Goal: Task Accomplishment & Management: Use online tool/utility

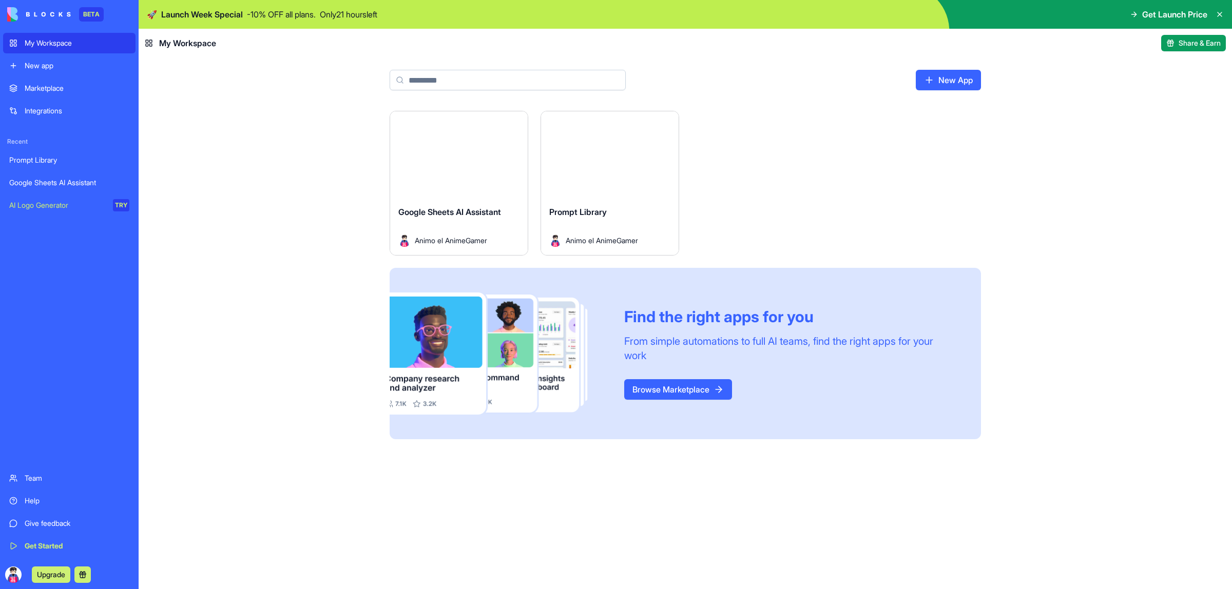
click at [76, 180] on div "Google Sheets AI Assistant" at bounding box center [69, 183] width 120 height 10
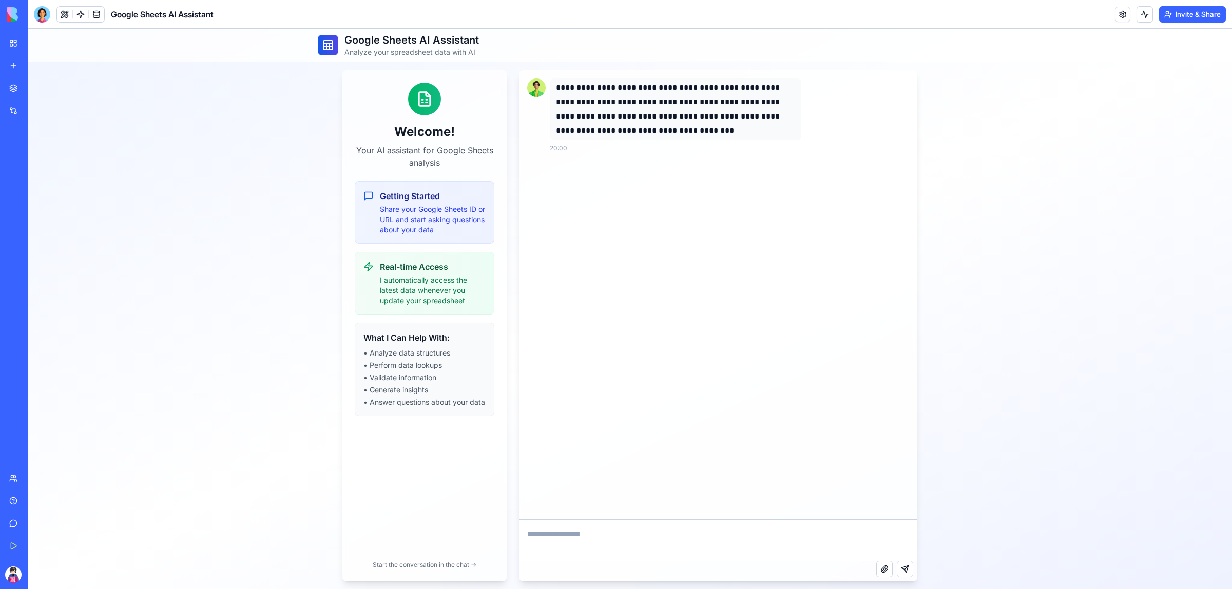
click at [567, 536] on textarea at bounding box center [718, 540] width 398 height 41
click at [409, 344] on h3 "What I Can Help With:" at bounding box center [425, 338] width 122 height 12
click at [410, 195] on h3 "Getting Started" at bounding box center [433, 196] width 106 height 12
click at [424, 289] on p "I automatically access the latest data whenever you update your spreadsheet" at bounding box center [433, 290] width 106 height 31
click at [95, 9] on link at bounding box center [96, 14] width 15 height 15
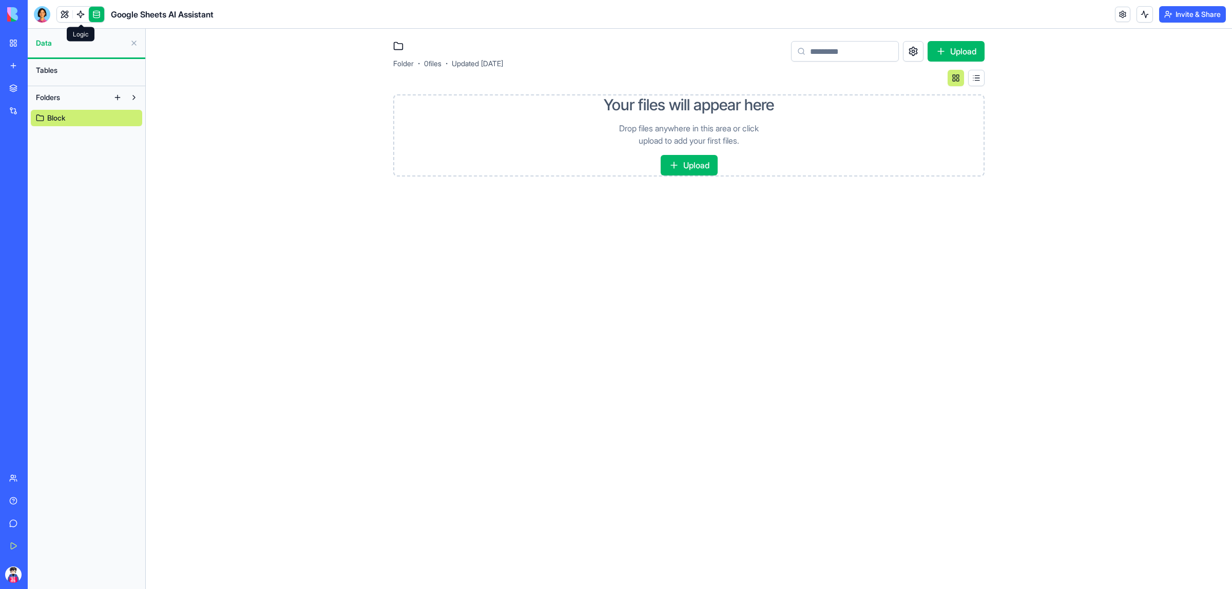
click at [83, 16] on link at bounding box center [80, 14] width 15 height 15
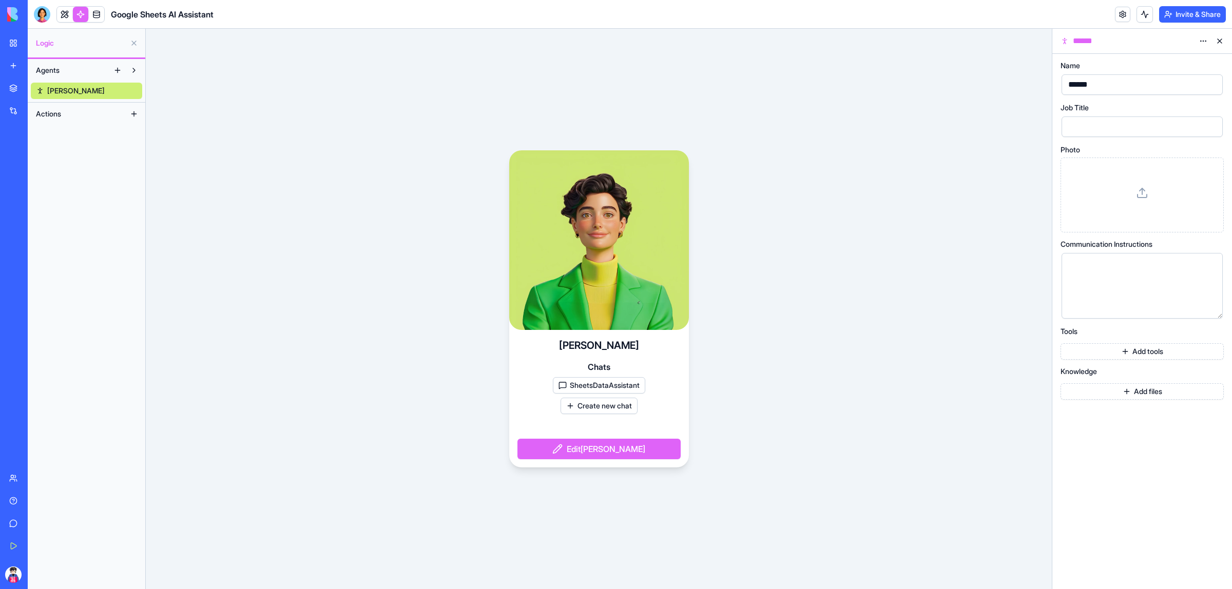
click at [1136, 80] on div "******" at bounding box center [1133, 84] width 137 height 15
click at [1135, 121] on div at bounding box center [1133, 126] width 137 height 15
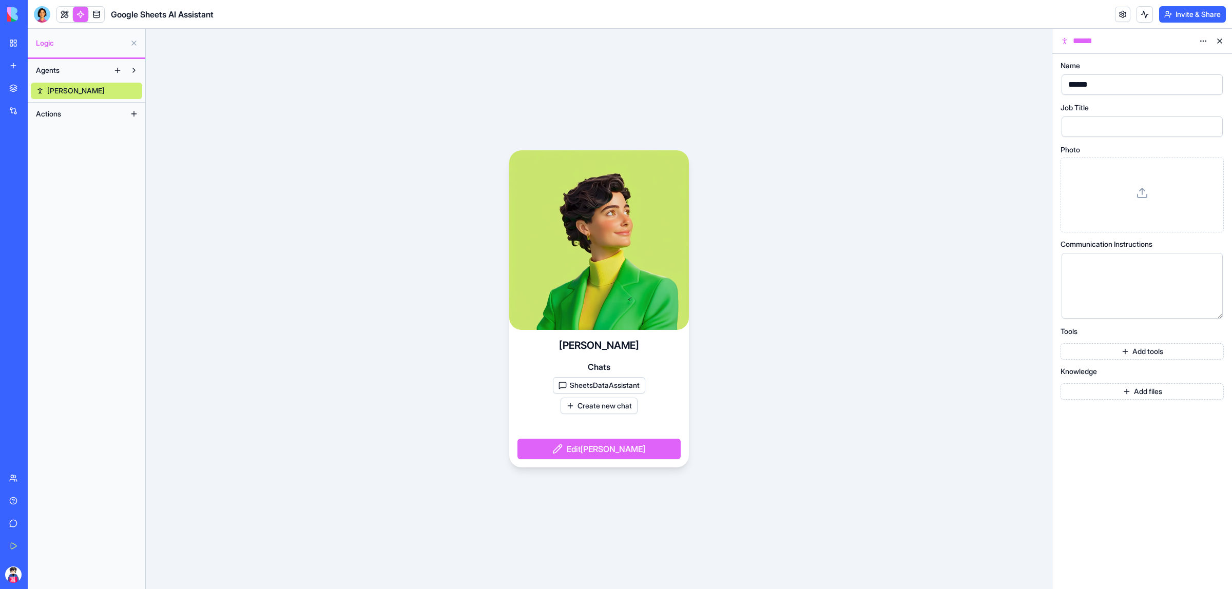
click at [87, 118] on button "Actions" at bounding box center [78, 114] width 95 height 16
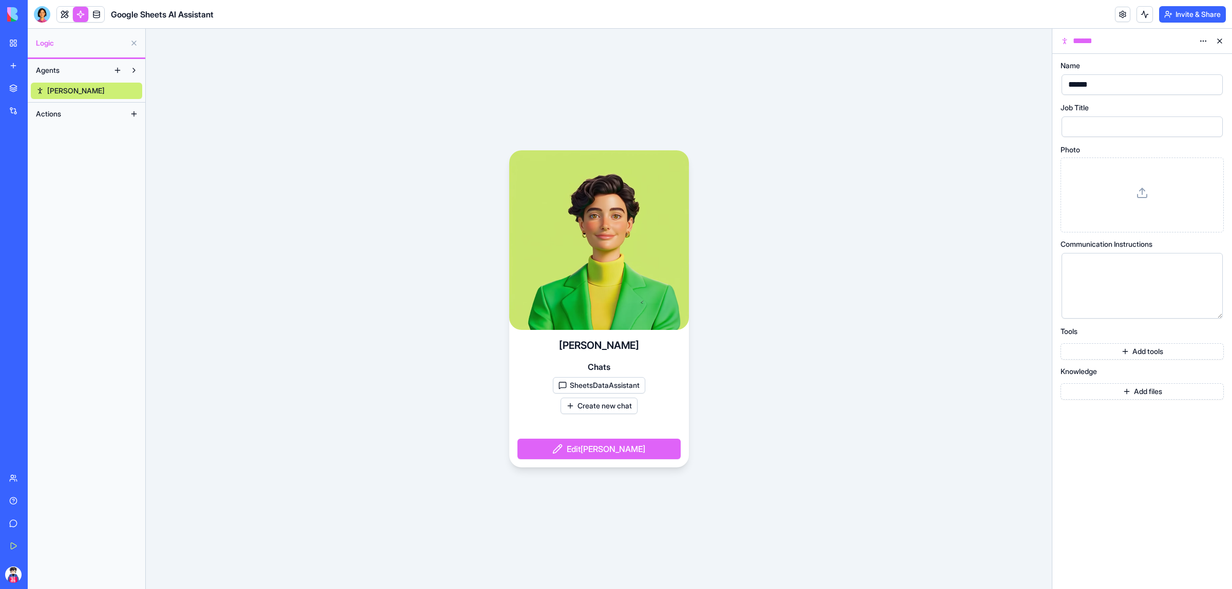
click at [77, 121] on button "Actions" at bounding box center [78, 114] width 95 height 16
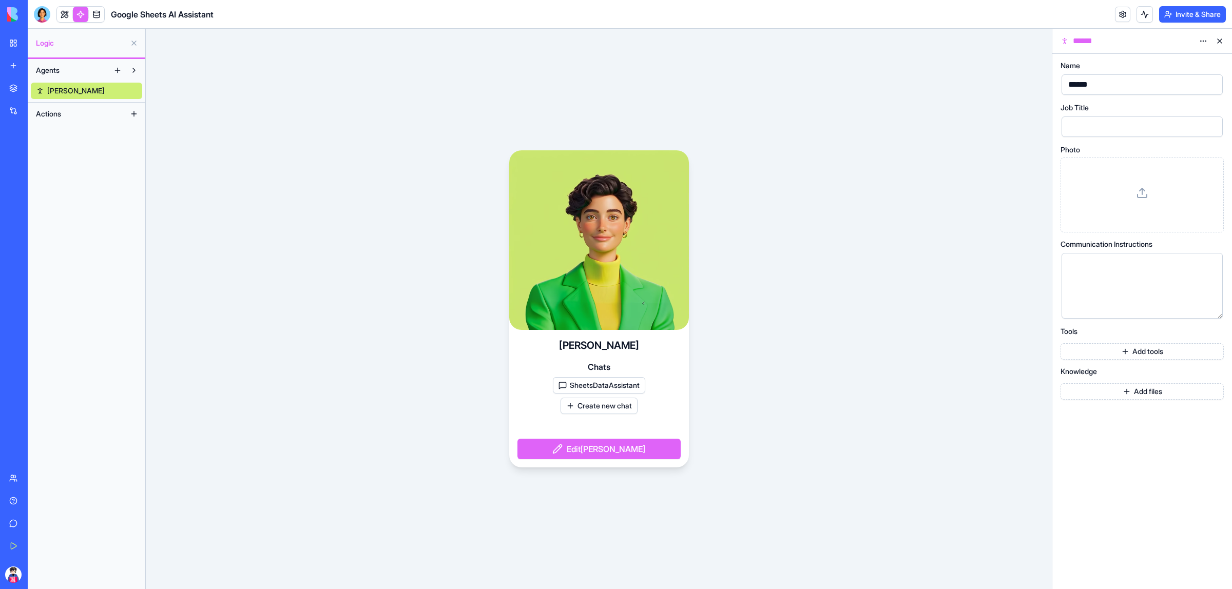
click at [399, 148] on div "Morgan Chats SheetsDataAssistant Create new chat Edit Morgan" at bounding box center [599, 309] width 906 height 561
click at [66, 12] on link at bounding box center [64, 14] width 15 height 15
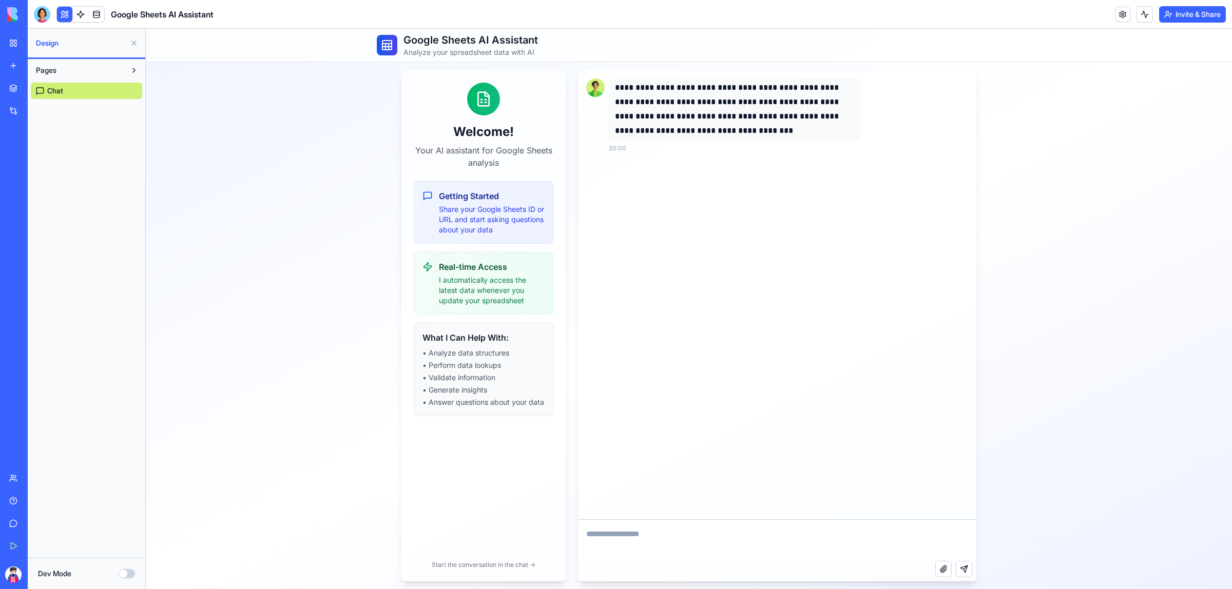
click at [742, 127] on p "**********" at bounding box center [734, 110] width 239 height 58
click at [86, 10] on link at bounding box center [80, 14] width 15 height 15
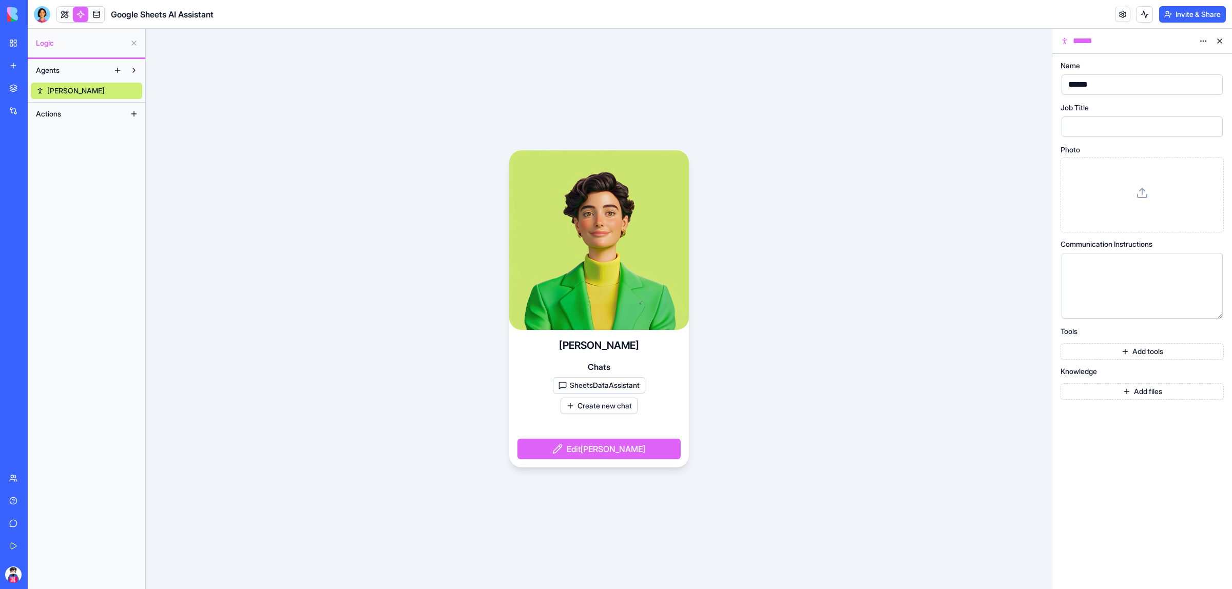
click at [74, 89] on link "Morgan" at bounding box center [86, 91] width 111 height 16
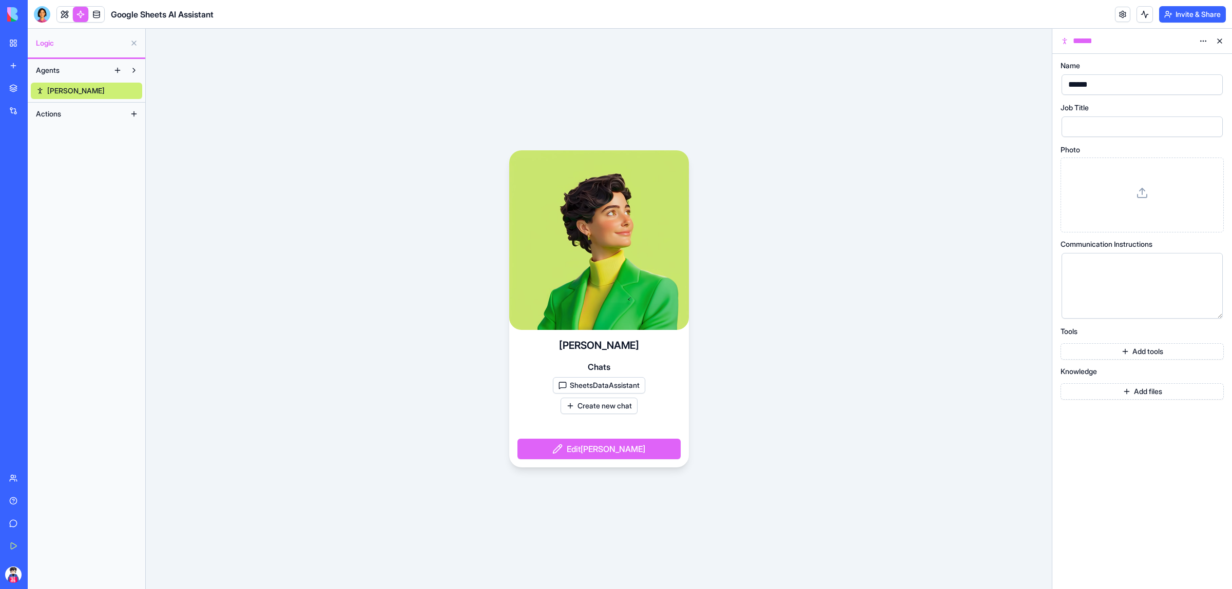
click at [70, 112] on button "Actions" at bounding box center [78, 114] width 95 height 16
click at [70, 117] on button "Actions" at bounding box center [78, 114] width 95 height 16
click at [83, 111] on button "Actions" at bounding box center [78, 114] width 95 height 16
click at [131, 113] on button at bounding box center [134, 114] width 16 height 16
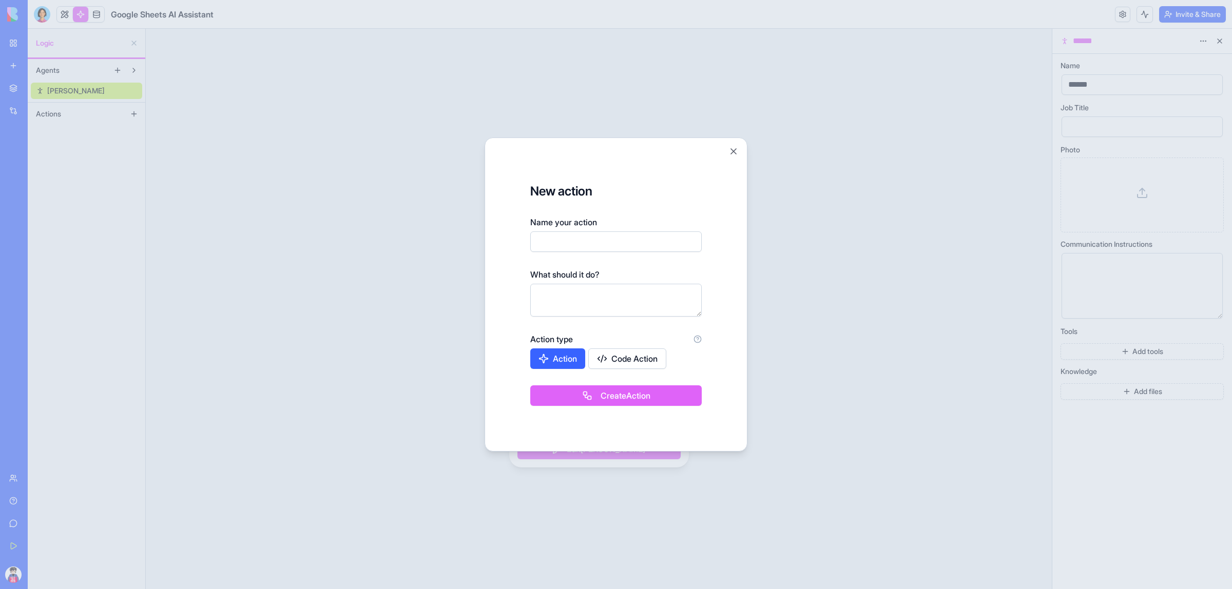
click at [589, 407] on form "New action Name your action What should it do? Action type Action Code Action C…" at bounding box center [616, 294] width 237 height 289
click at [590, 396] on button "Create Action" at bounding box center [615, 396] width 171 height 21
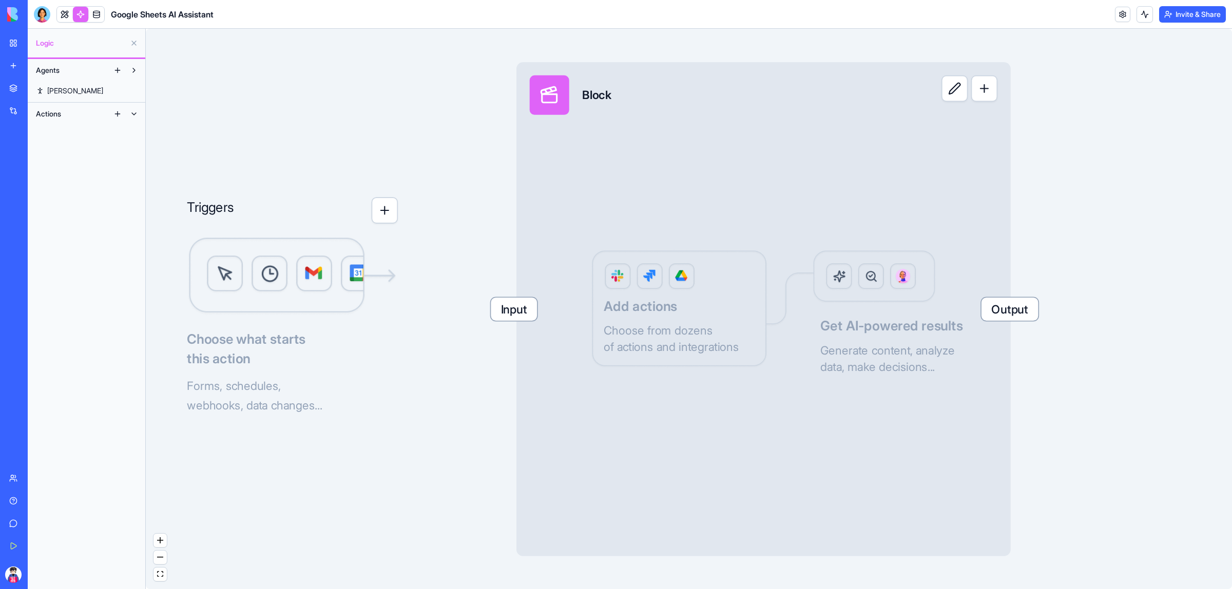
click at [505, 306] on span "Input" at bounding box center [514, 309] width 46 height 23
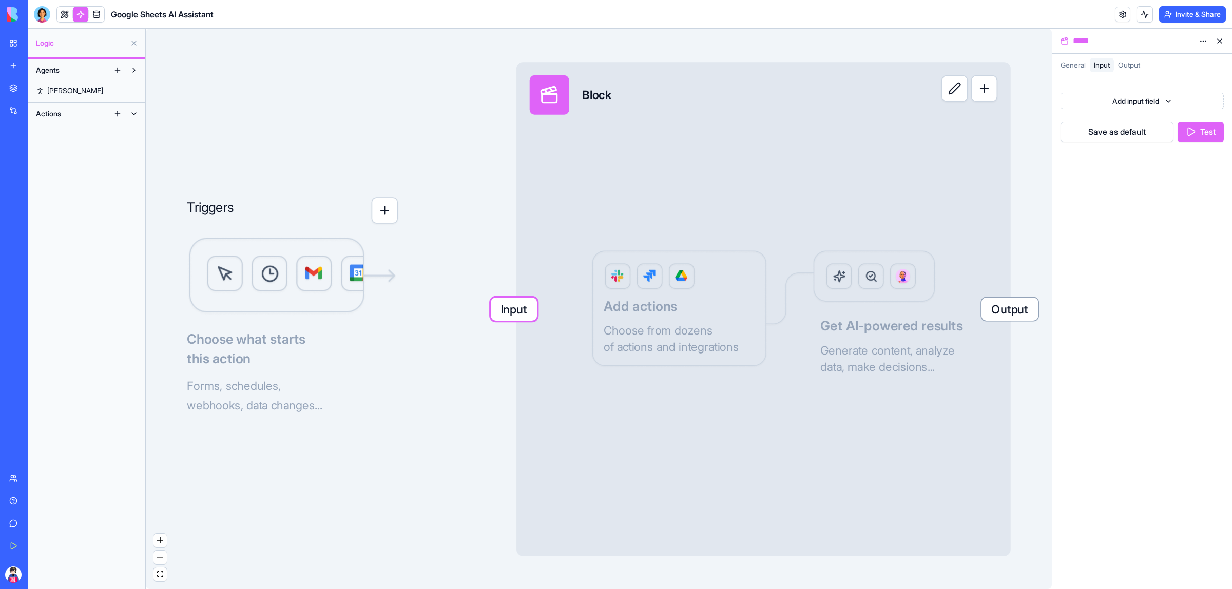
click at [383, 219] on button "button" at bounding box center [385, 210] width 26 height 26
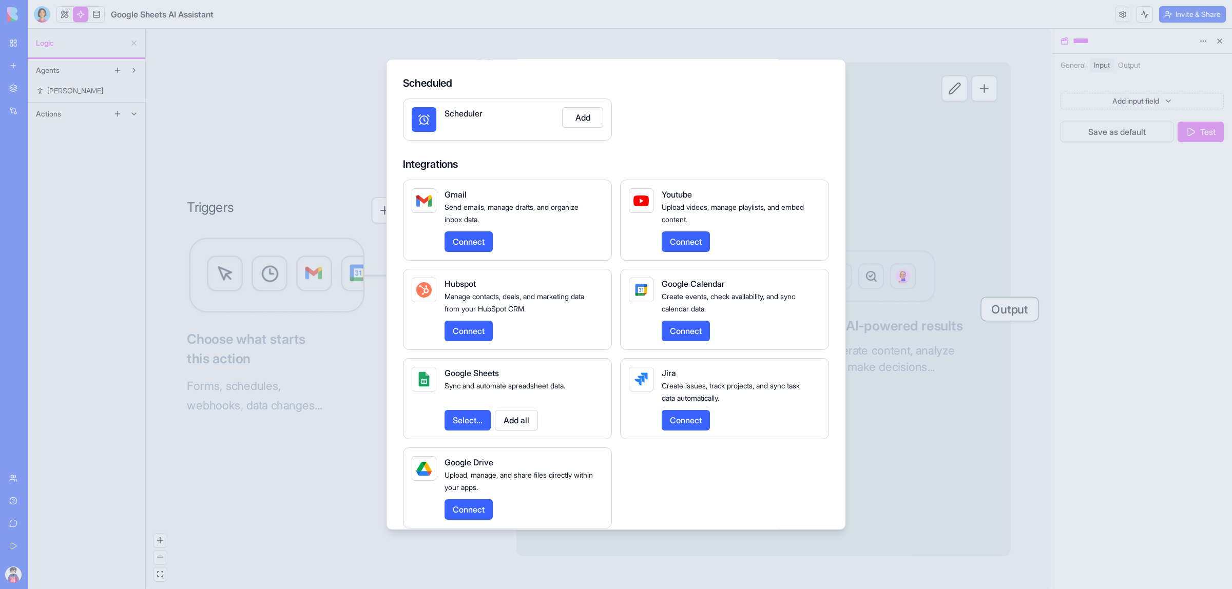
scroll to position [50, 0]
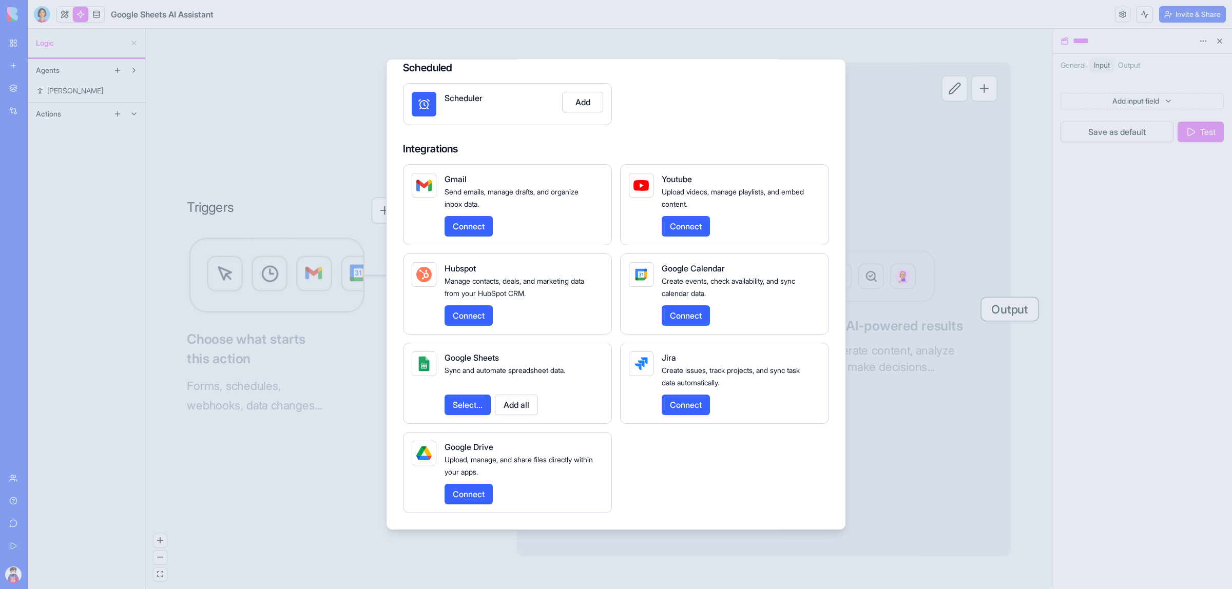
click at [484, 406] on button "Select..." at bounding box center [468, 405] width 46 height 21
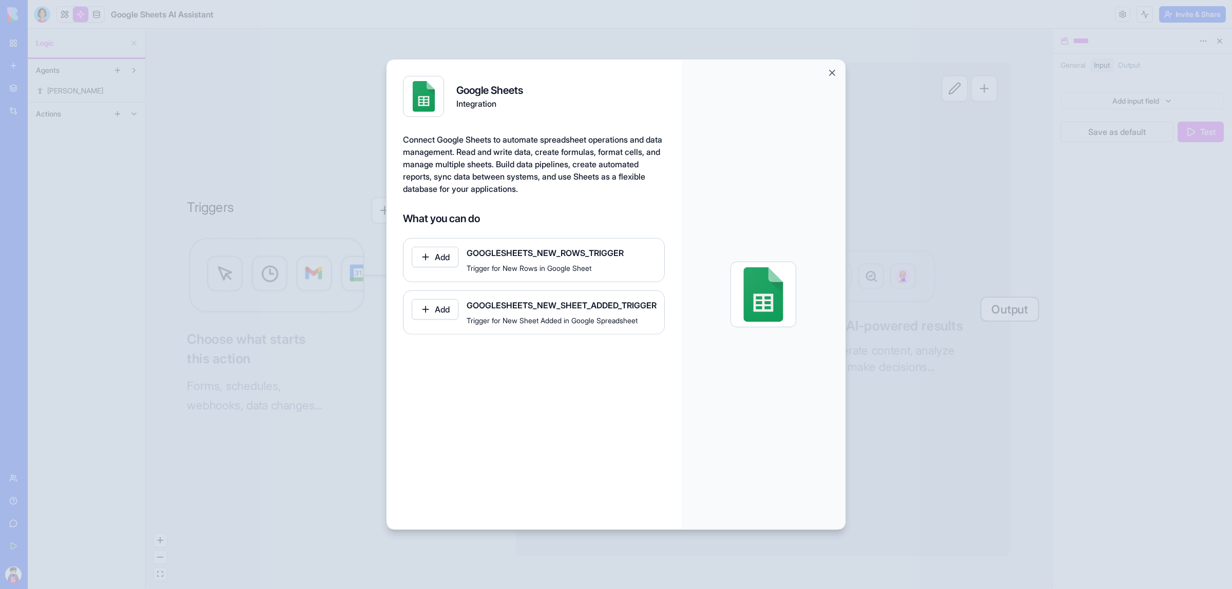
click at [448, 258] on button "Add" at bounding box center [435, 257] width 47 height 21
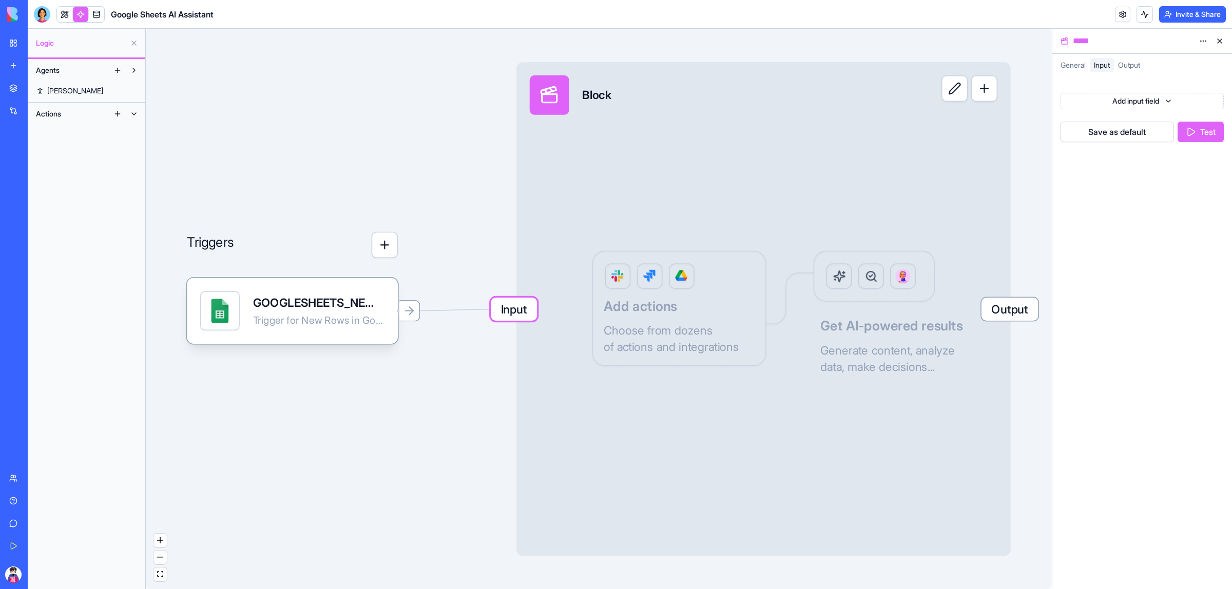
click at [388, 245] on button "button" at bounding box center [385, 245] width 26 height 26
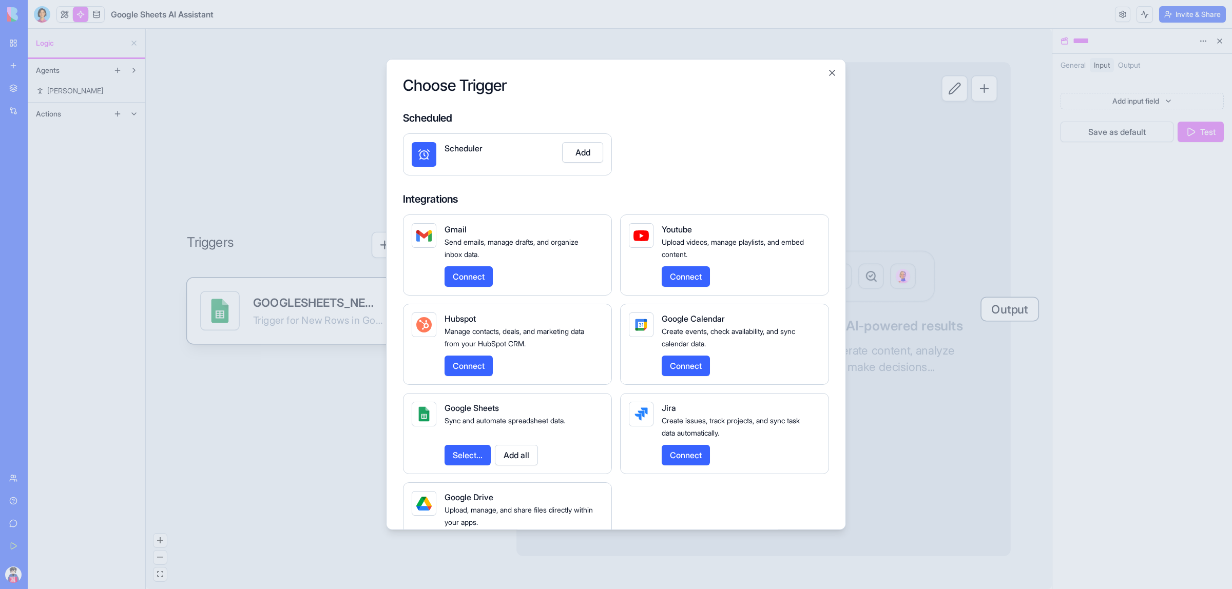
click at [341, 427] on div at bounding box center [616, 294] width 1232 height 589
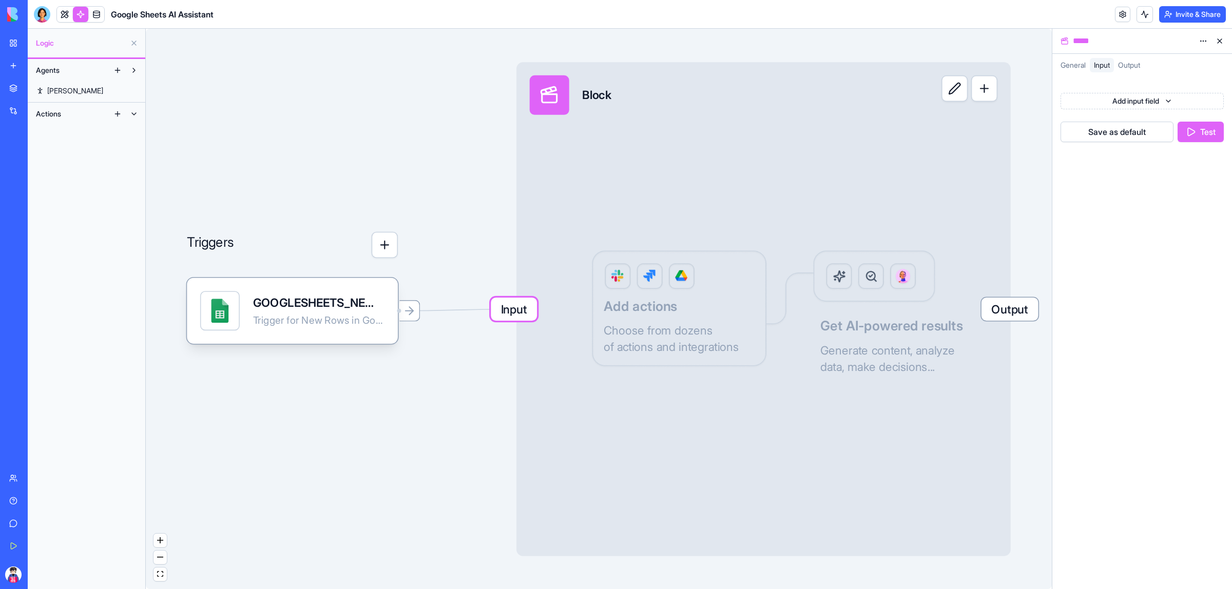
click at [520, 326] on div "Input Block Output Add actions Choose from dozens of actions and integrations G…" at bounding box center [764, 309] width 494 height 494
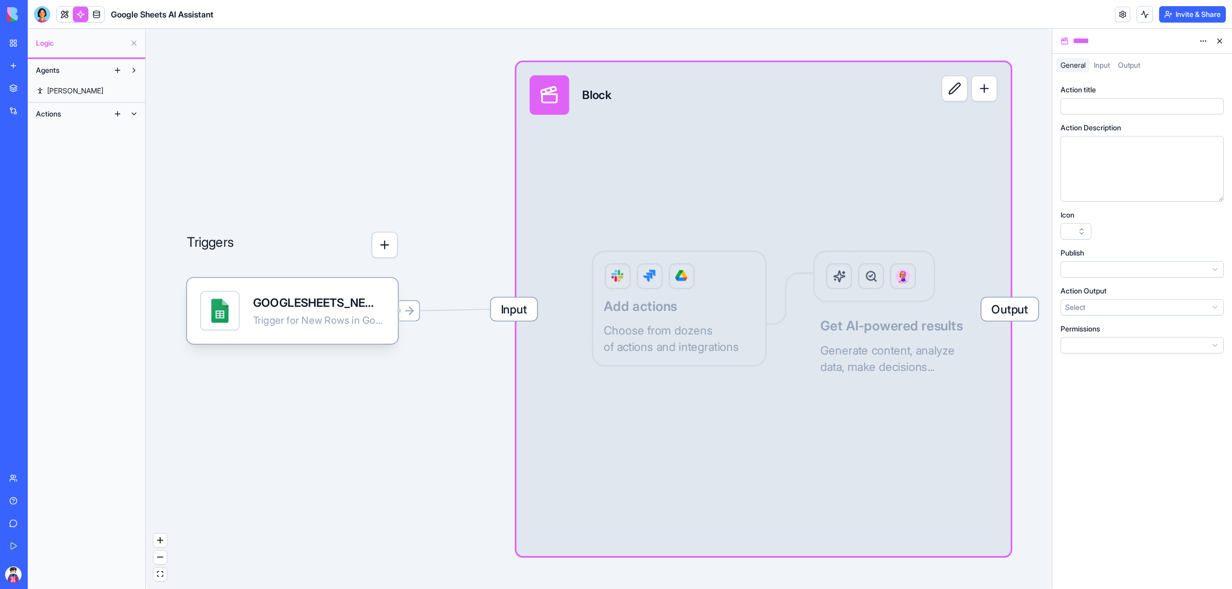
click at [518, 319] on span "Input" at bounding box center [514, 309] width 46 height 23
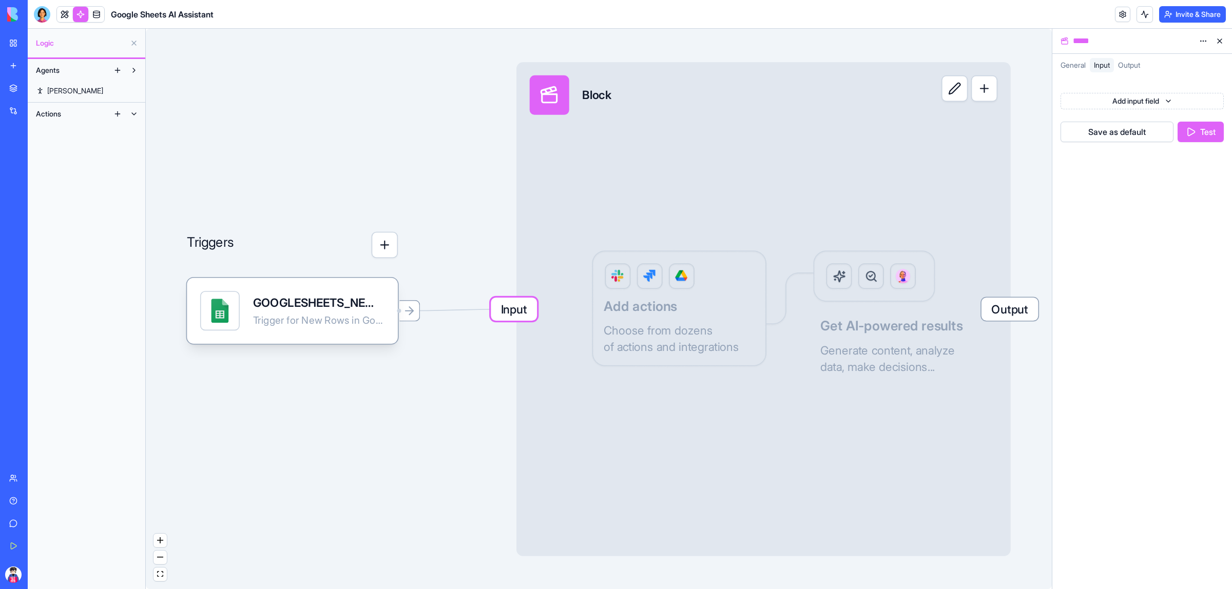
click at [652, 296] on div "Input Block Output Add actions Choose from dozens of actions and integrations G…" at bounding box center [764, 309] width 494 height 494
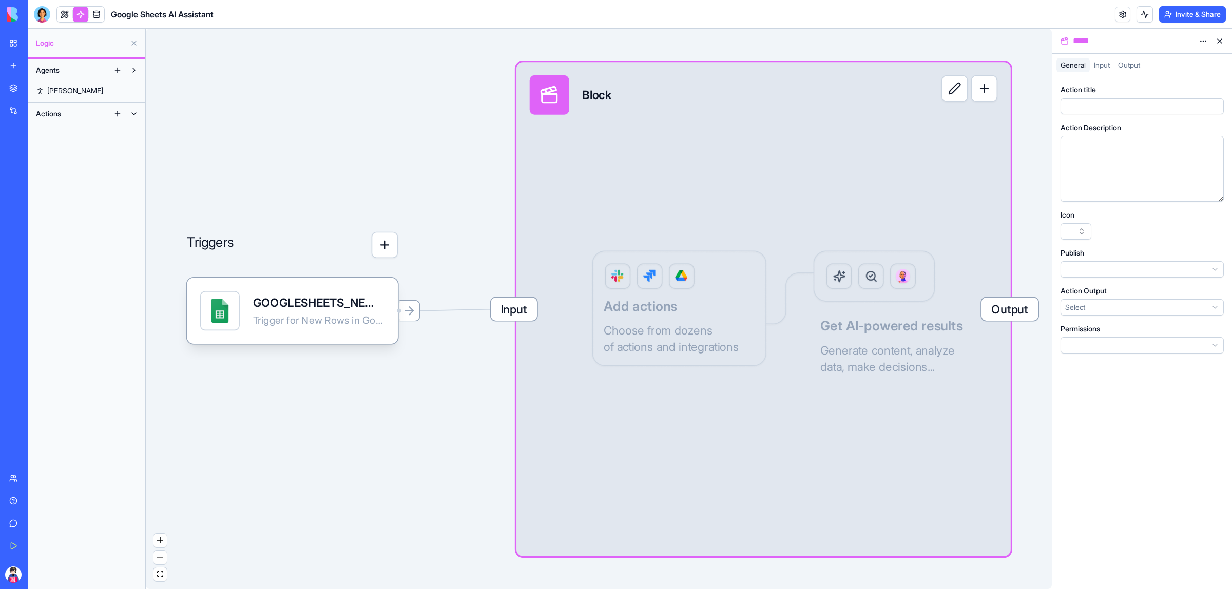
click at [954, 91] on button at bounding box center [955, 88] width 26 height 26
click at [950, 97] on button at bounding box center [955, 88] width 26 height 26
click at [585, 103] on div "Block" at bounding box center [597, 95] width 30 height 16
click at [560, 101] on div at bounding box center [550, 95] width 40 height 40
drag, startPoint x: 560, startPoint y: 101, endPoint x: 512, endPoint y: 123, distance: 52.4
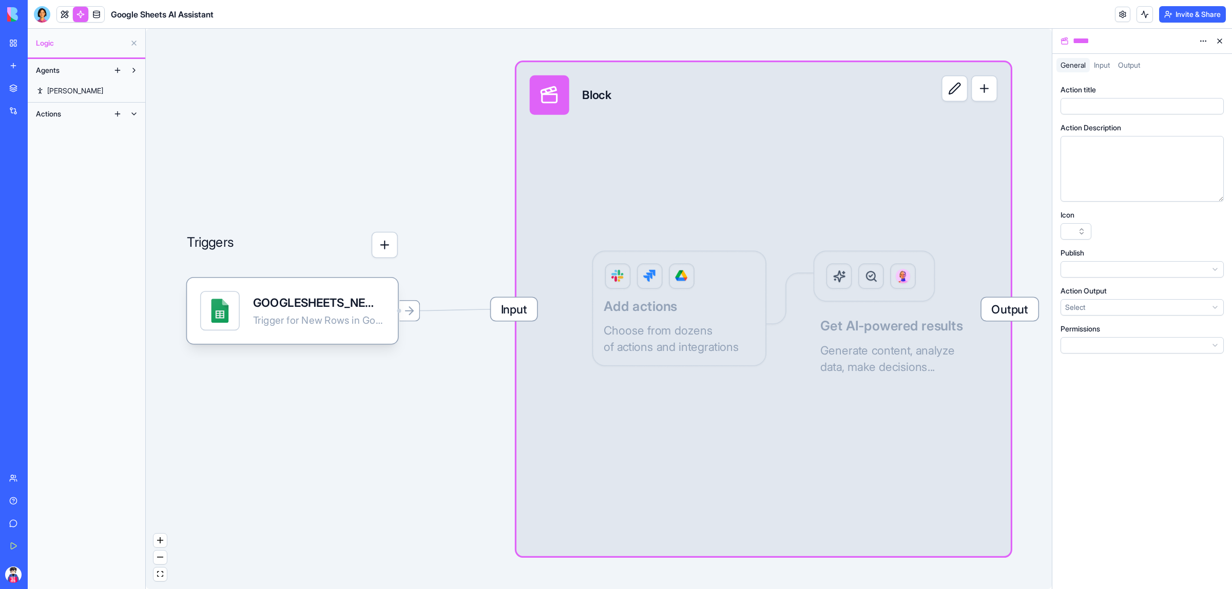
click at [512, 123] on div "Triggers GOOGLESHEETS_NEW_ROWS_TRIGGER Trigger for New Rows in Google Sheet Inp…" at bounding box center [599, 309] width 906 height 561
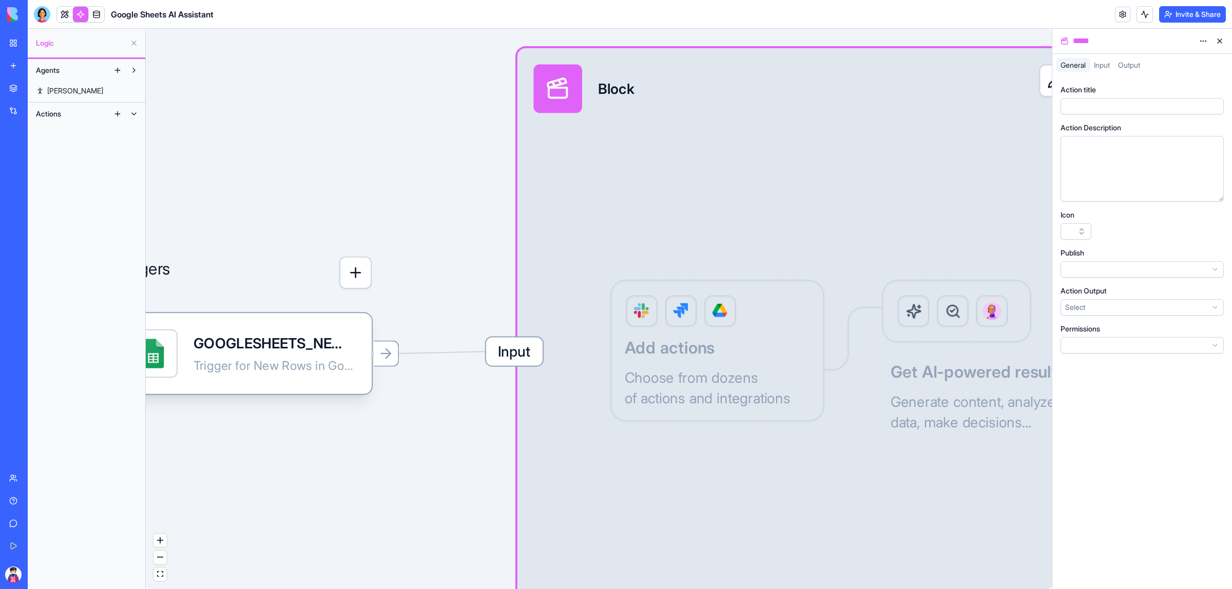
click at [727, 323] on div "Input Block Output Add actions Choose from dozens of actions and integrations G…" at bounding box center [821, 351] width 607 height 607
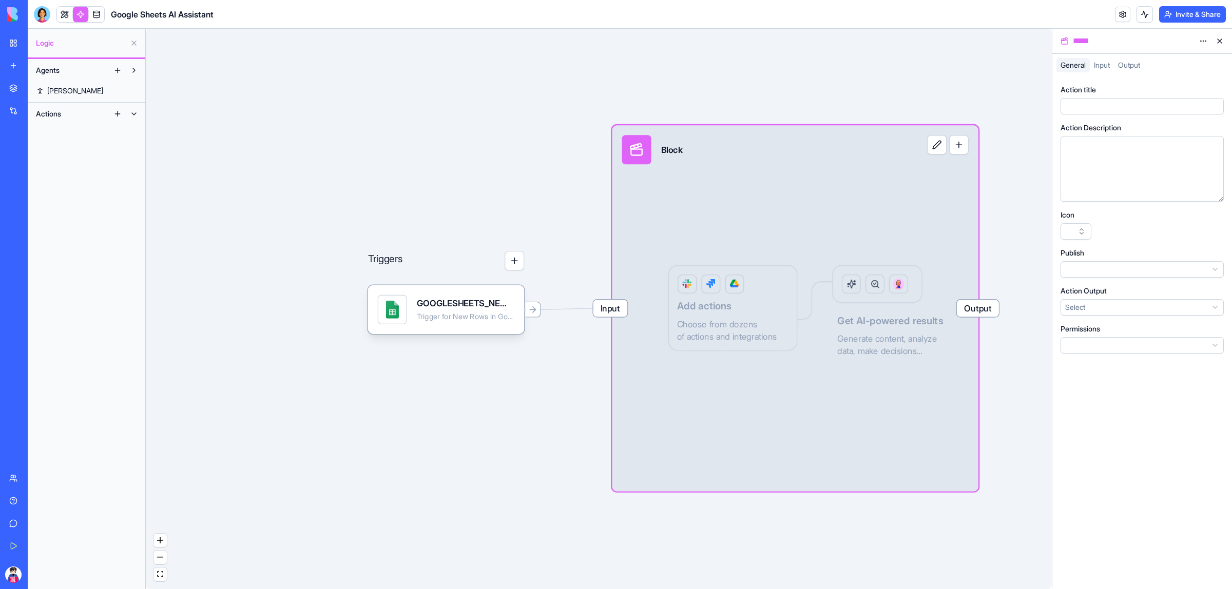
drag, startPoint x: 936, startPoint y: 341, endPoint x: 786, endPoint y: 419, distance: 169.0
click at [748, 339] on div "Input Block Output Add actions Choose from dozens of actions and integrations G…" at bounding box center [795, 308] width 367 height 367
drag, startPoint x: 815, startPoint y: 547, endPoint x: 765, endPoint y: 543, distance: 50.5
click at [765, 543] on div "Triggers GOOGLESHEETS_NEW_ROWS_TRIGGER Trigger for New Rows in Google Sheet Inp…" at bounding box center [599, 309] width 906 height 561
click at [987, 311] on span "Output" at bounding box center [978, 308] width 42 height 17
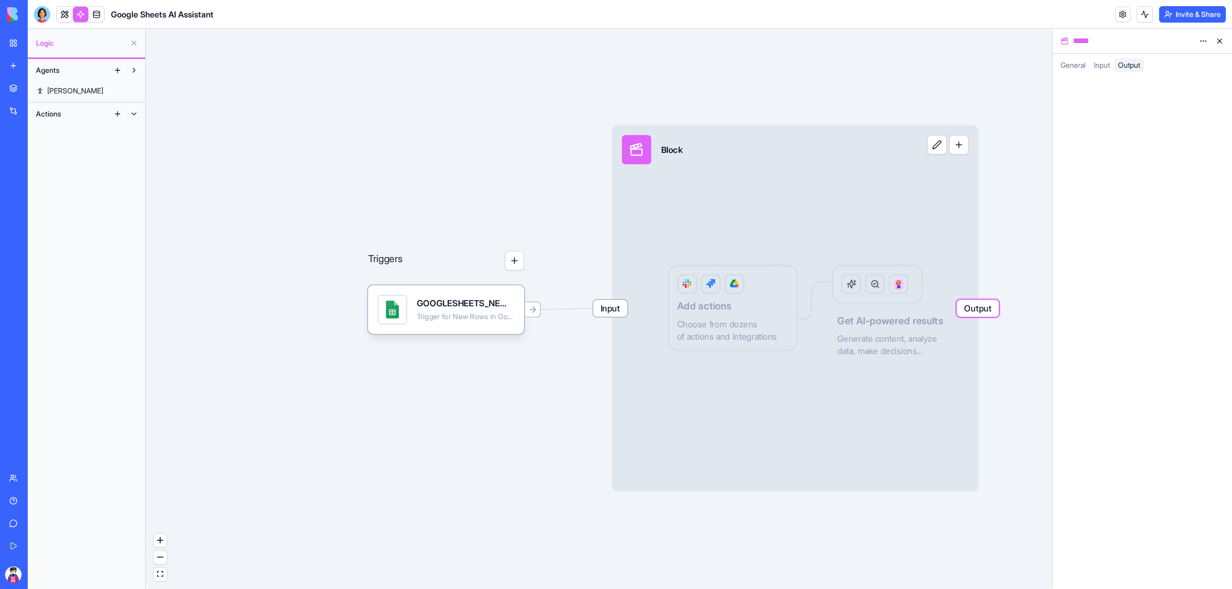
click at [1104, 59] on div "Input" at bounding box center [1102, 65] width 24 height 14
click at [1072, 67] on span "General" at bounding box center [1073, 65] width 25 height 9
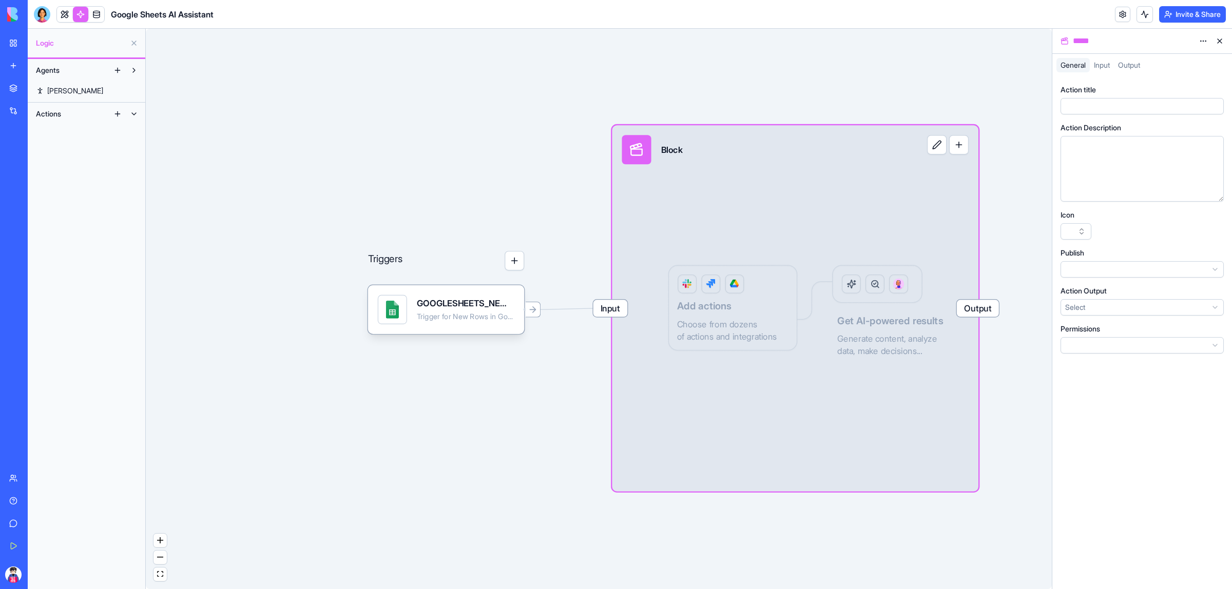
click at [1217, 44] on button at bounding box center [1220, 41] width 16 height 16
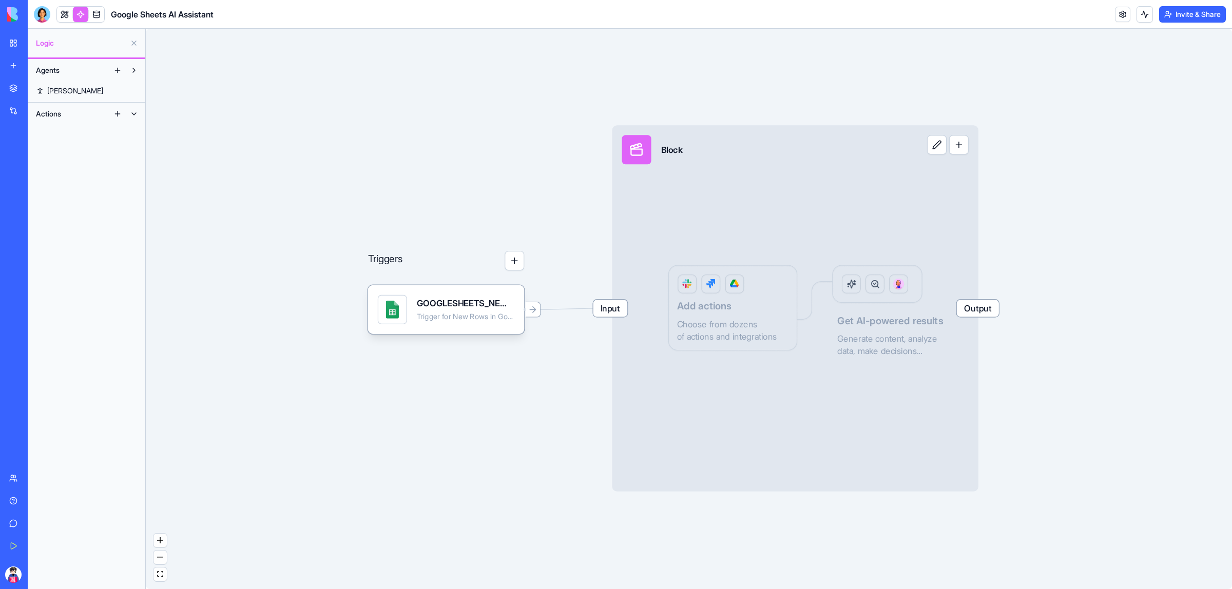
click at [38, 178] on div "Google Sheets AI Assistant" at bounding box center [23, 183] width 29 height 10
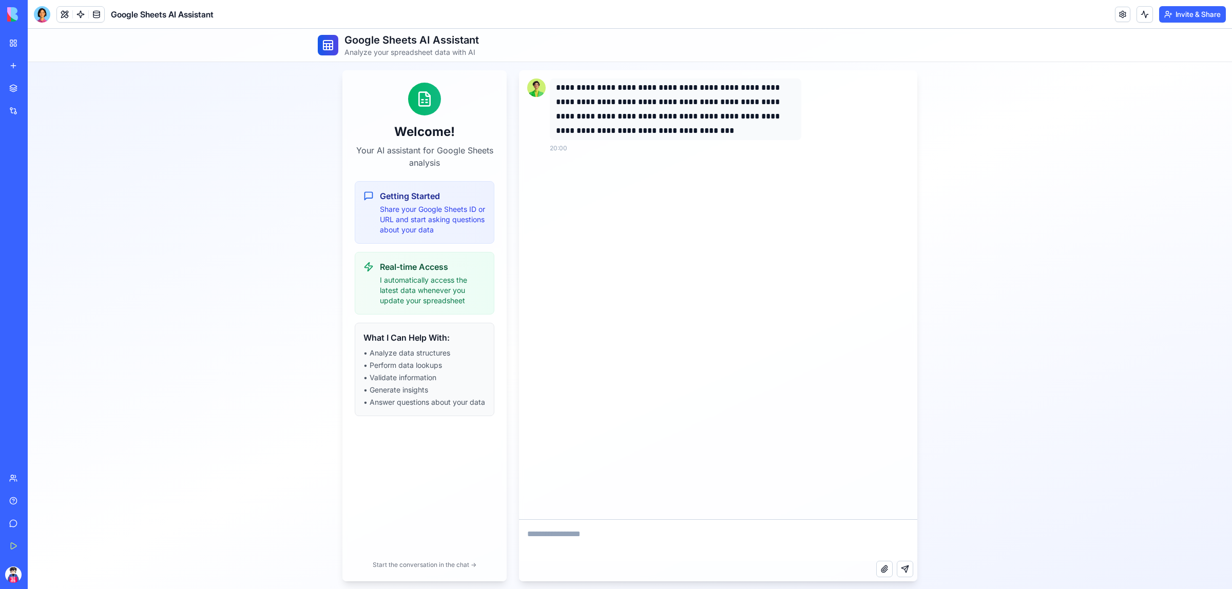
drag, startPoint x: 101, startPoint y: 183, endPoint x: 51, endPoint y: 270, distance: 99.8
click at [25, 270] on div "Marketplace Integrations Recent Prompt Library Google Sheets AI Assistant AI Lo…" at bounding box center [14, 272] width 22 height 388
click at [1118, 18] on link at bounding box center [1122, 14] width 15 height 15
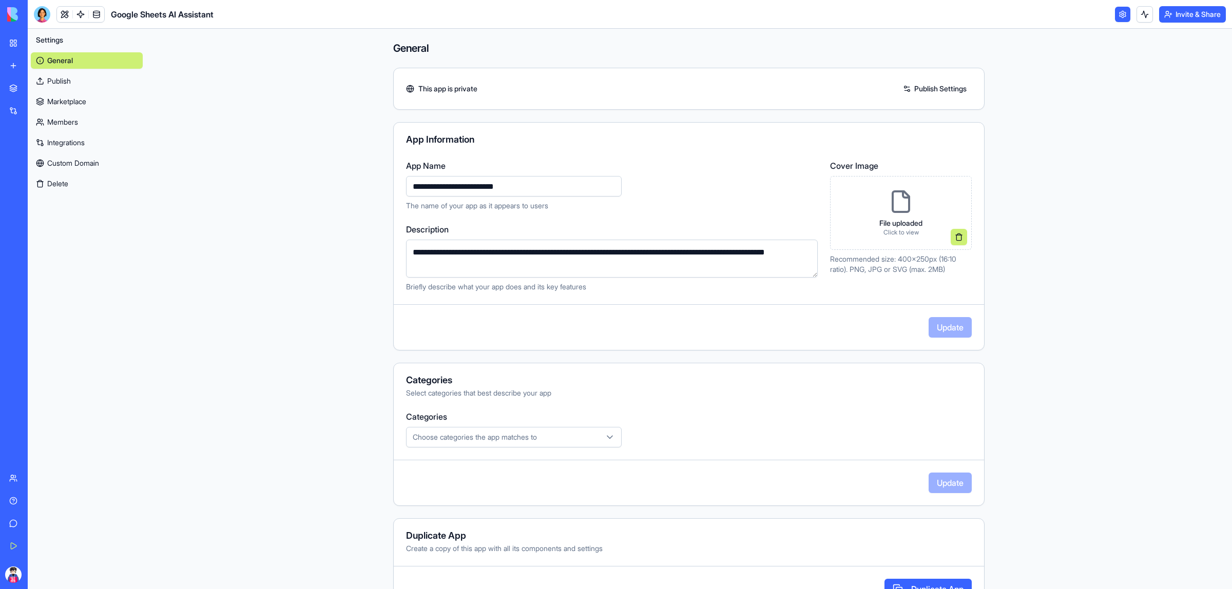
click at [79, 196] on div "Settings General Publish Marketplace Members Integrations Custom Domain Delete" at bounding box center [87, 309] width 118 height 561
click at [71, 181] on button "Delete" at bounding box center [87, 184] width 112 height 16
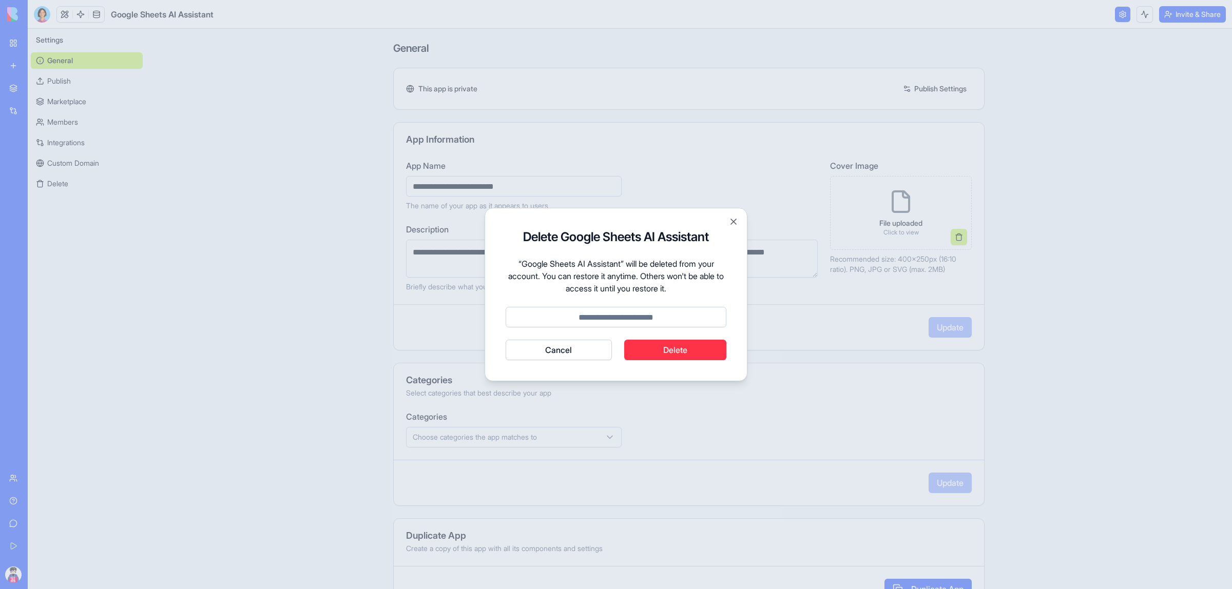
click at [680, 360] on button "Delete" at bounding box center [675, 350] width 103 height 21
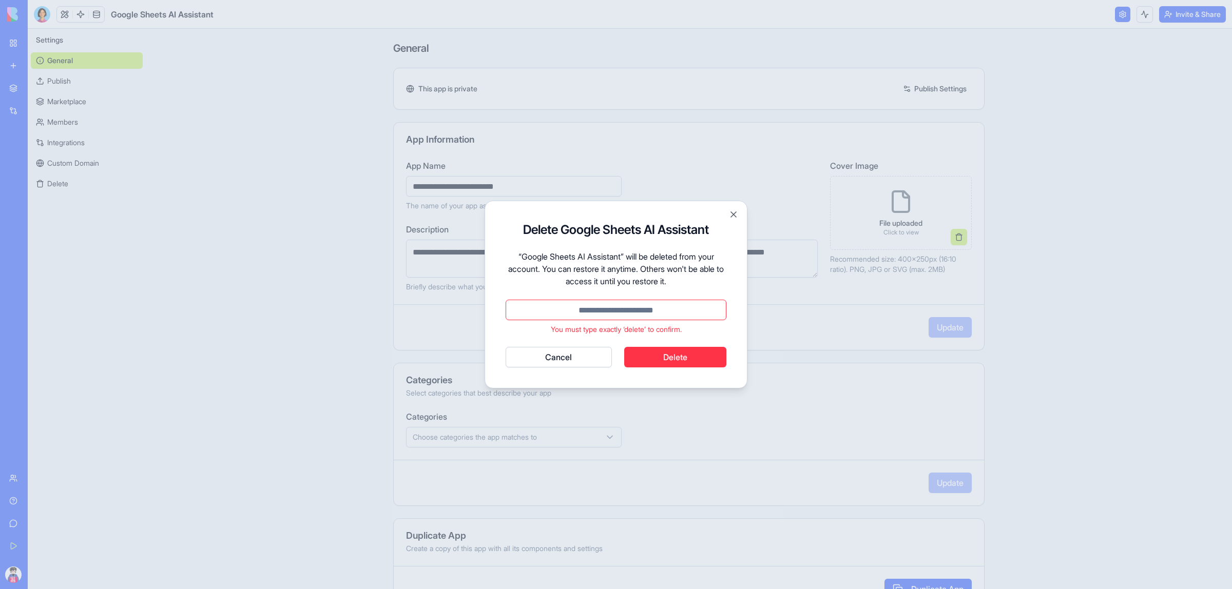
click at [625, 309] on input at bounding box center [616, 310] width 221 height 21
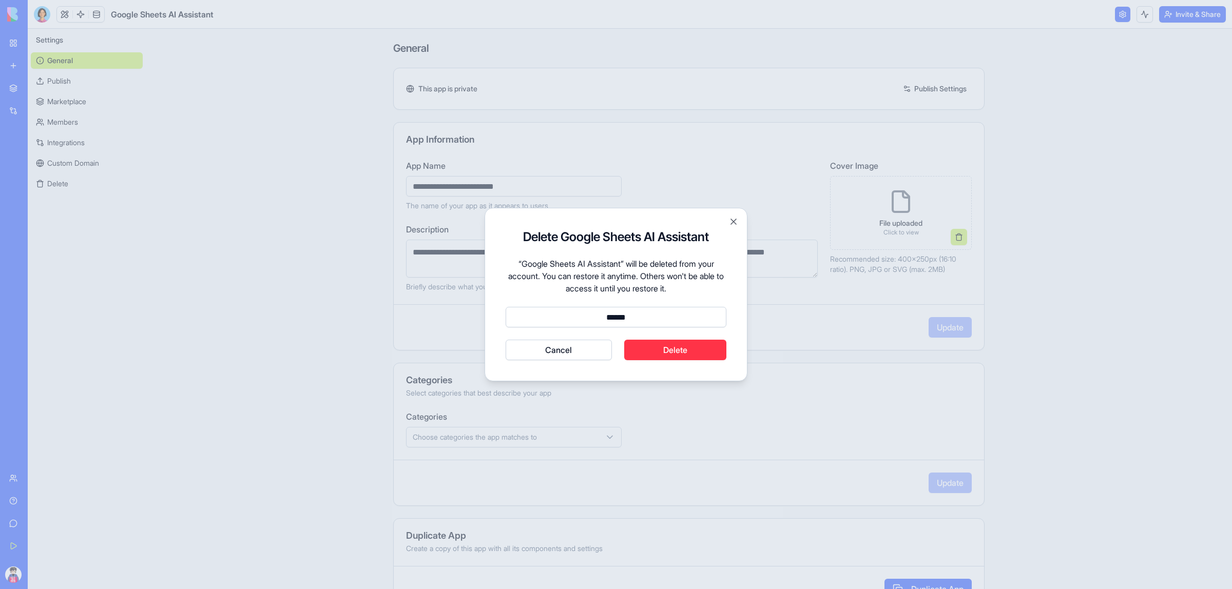
type input "******"
click at [707, 348] on button "Delete" at bounding box center [675, 350] width 103 height 21
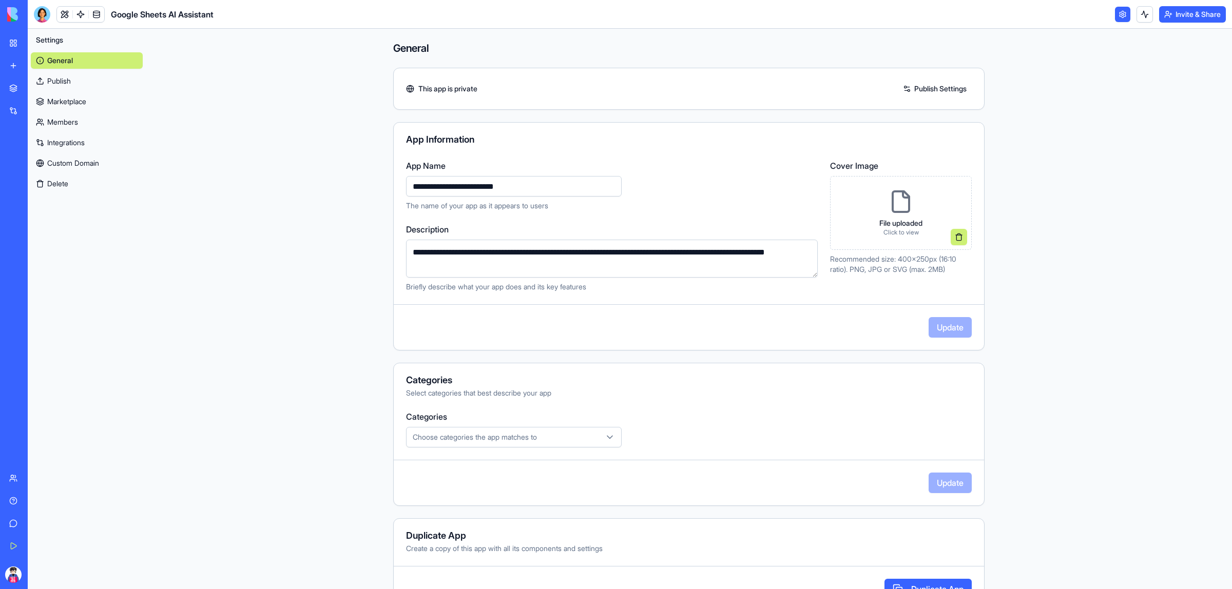
click at [21, 67] on link "New app" at bounding box center [23, 65] width 41 height 21
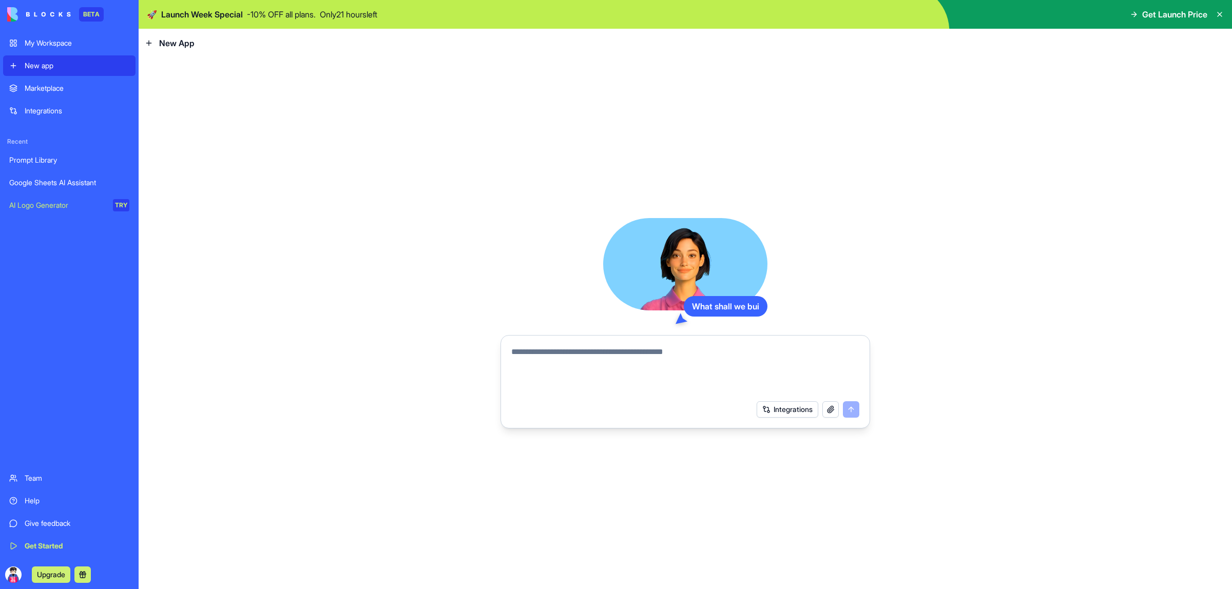
drag, startPoint x: 660, startPoint y: 381, endPoint x: 656, endPoint y: 372, distance: 10.3
click at [659, 379] on textarea at bounding box center [685, 370] width 348 height 49
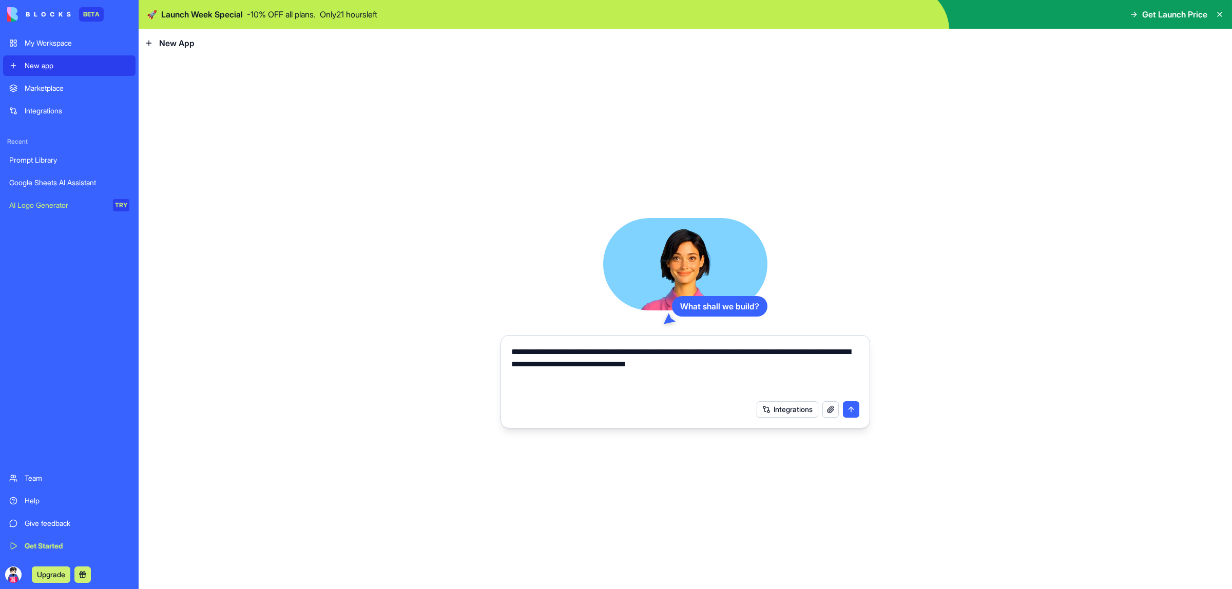
click at [737, 370] on textarea "**********" at bounding box center [685, 370] width 348 height 49
paste textarea "**********"
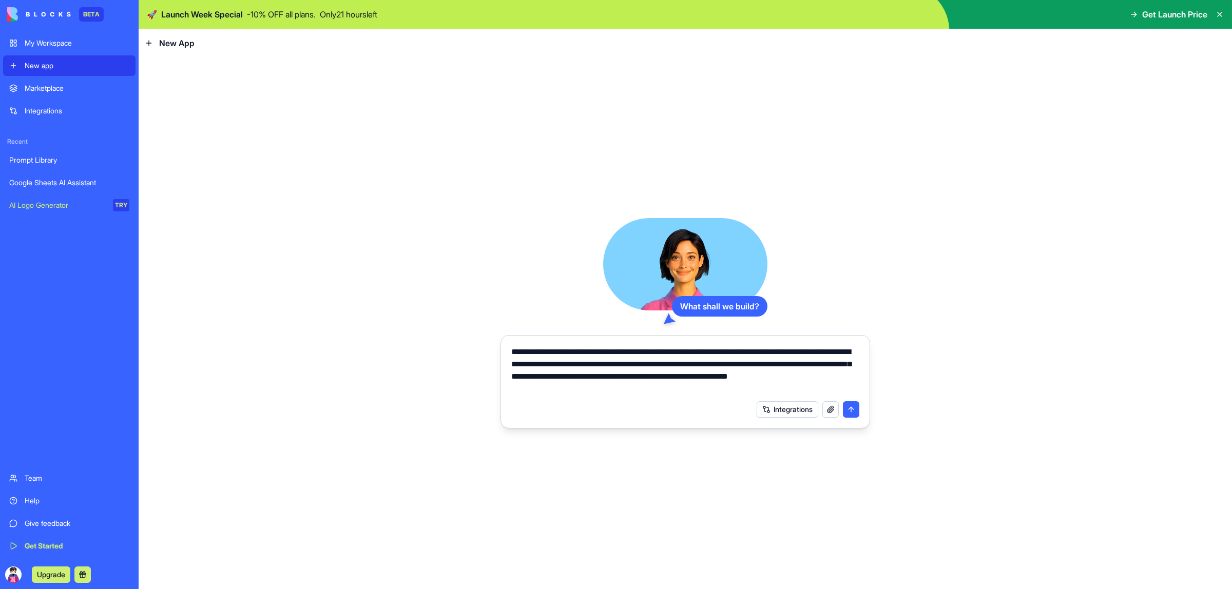
type textarea "**********"
click at [850, 409] on button "submit" at bounding box center [851, 410] width 16 height 16
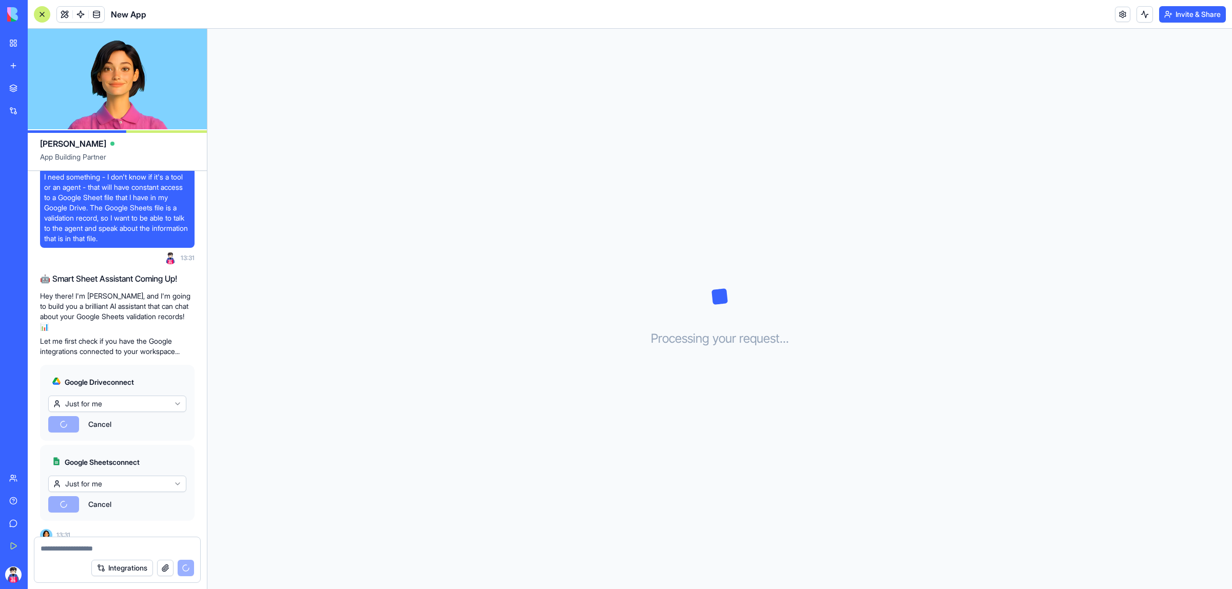
scroll to position [114, 0]
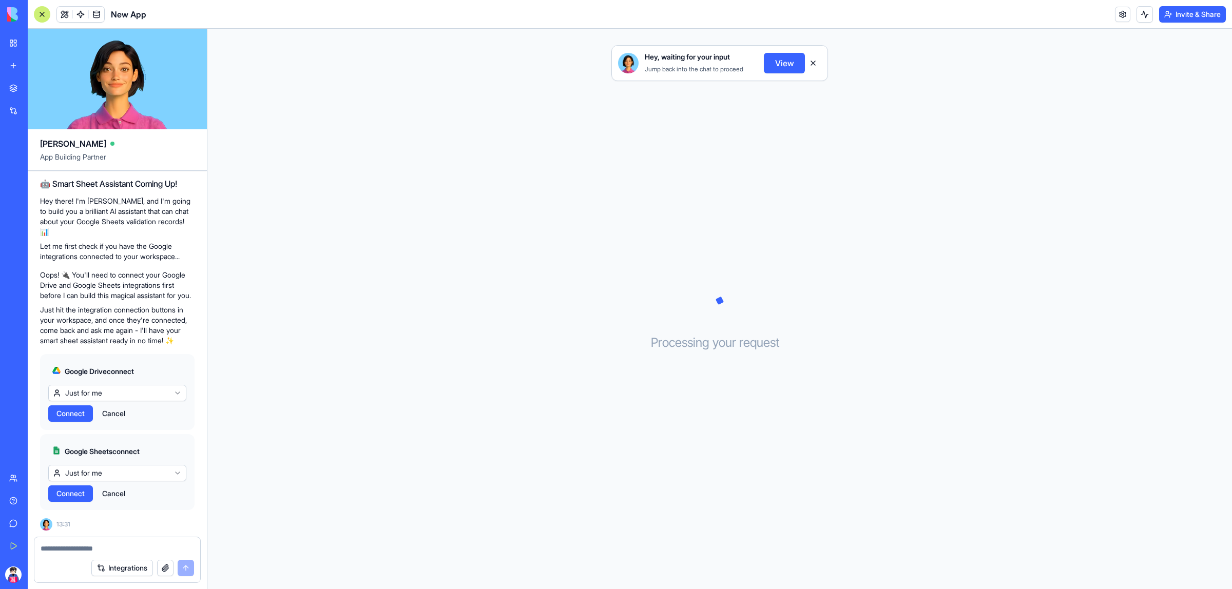
click at [97, 398] on html "BETA My Workspace New app Marketplace Integrations Recent Prompt Library New Ap…" at bounding box center [616, 294] width 1232 height 589
click at [98, 396] on html "BETA My Workspace New app Marketplace Integrations Recent Prompt Library New Ap…" at bounding box center [616, 294] width 1232 height 589
click at [73, 416] on span "Connect" at bounding box center [70, 414] width 28 height 10
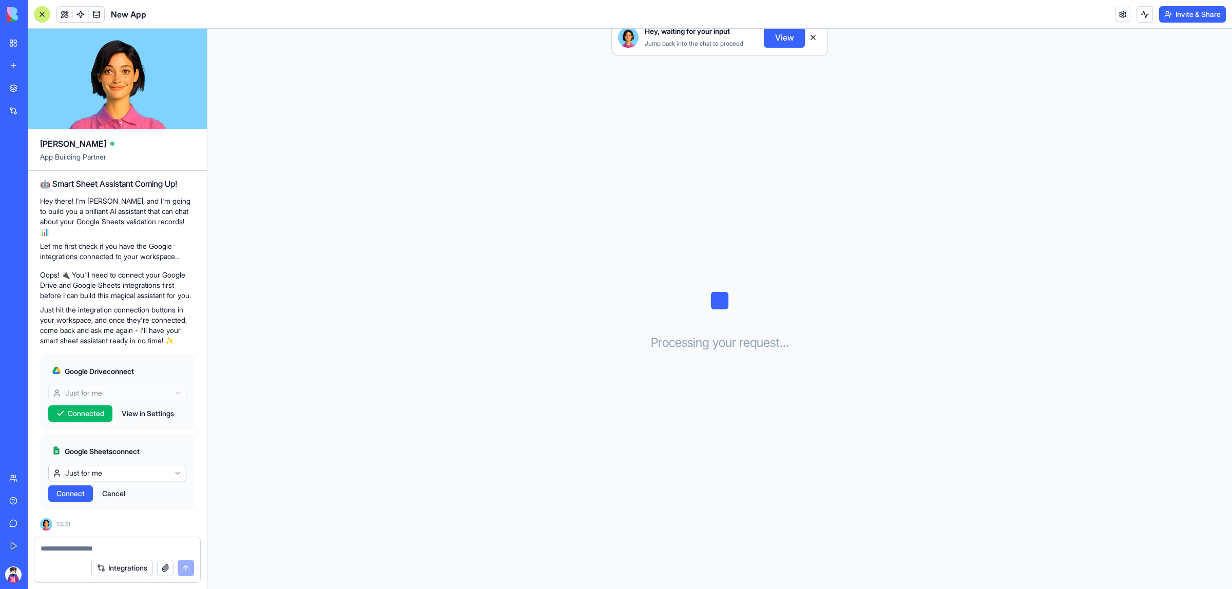
scroll to position [114, 0]
click at [75, 491] on span "Connect" at bounding box center [70, 494] width 28 height 10
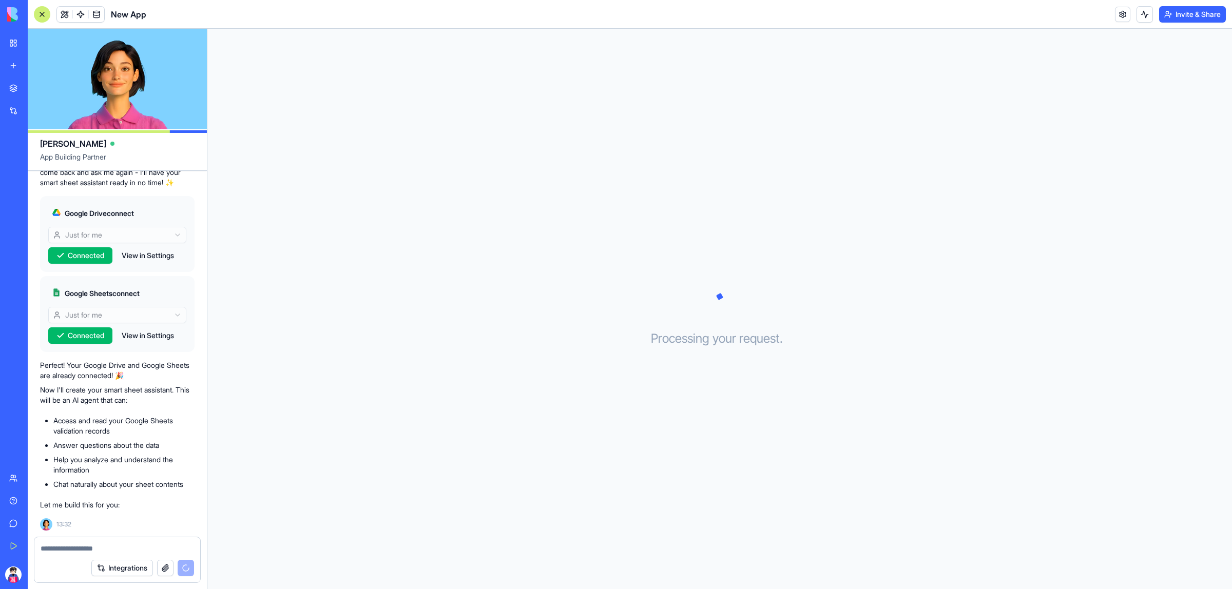
scroll to position [291, 0]
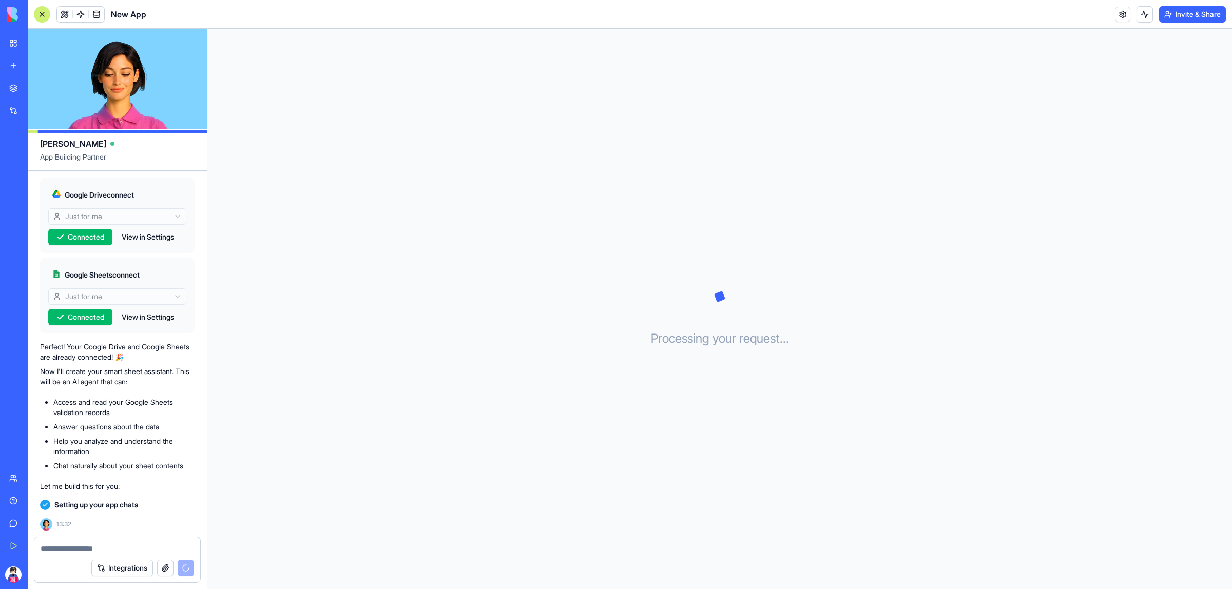
click at [889, 385] on div "Processing your request . . ." at bounding box center [719, 309] width 1025 height 561
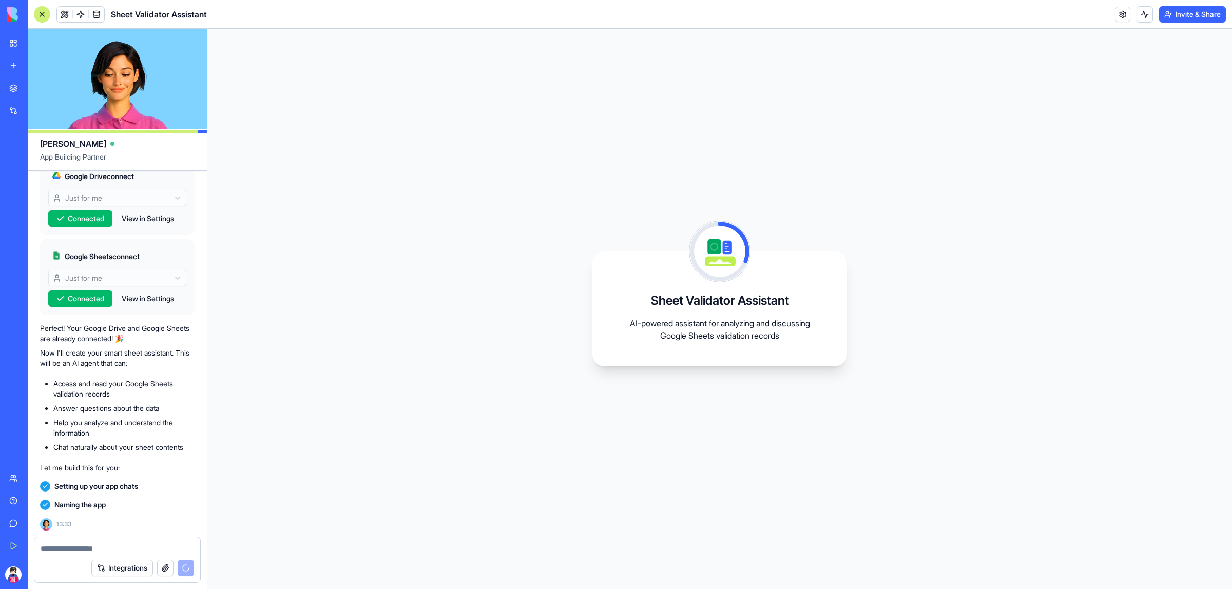
scroll to position [347, 0]
